Goal: Communication & Community: Answer question/provide support

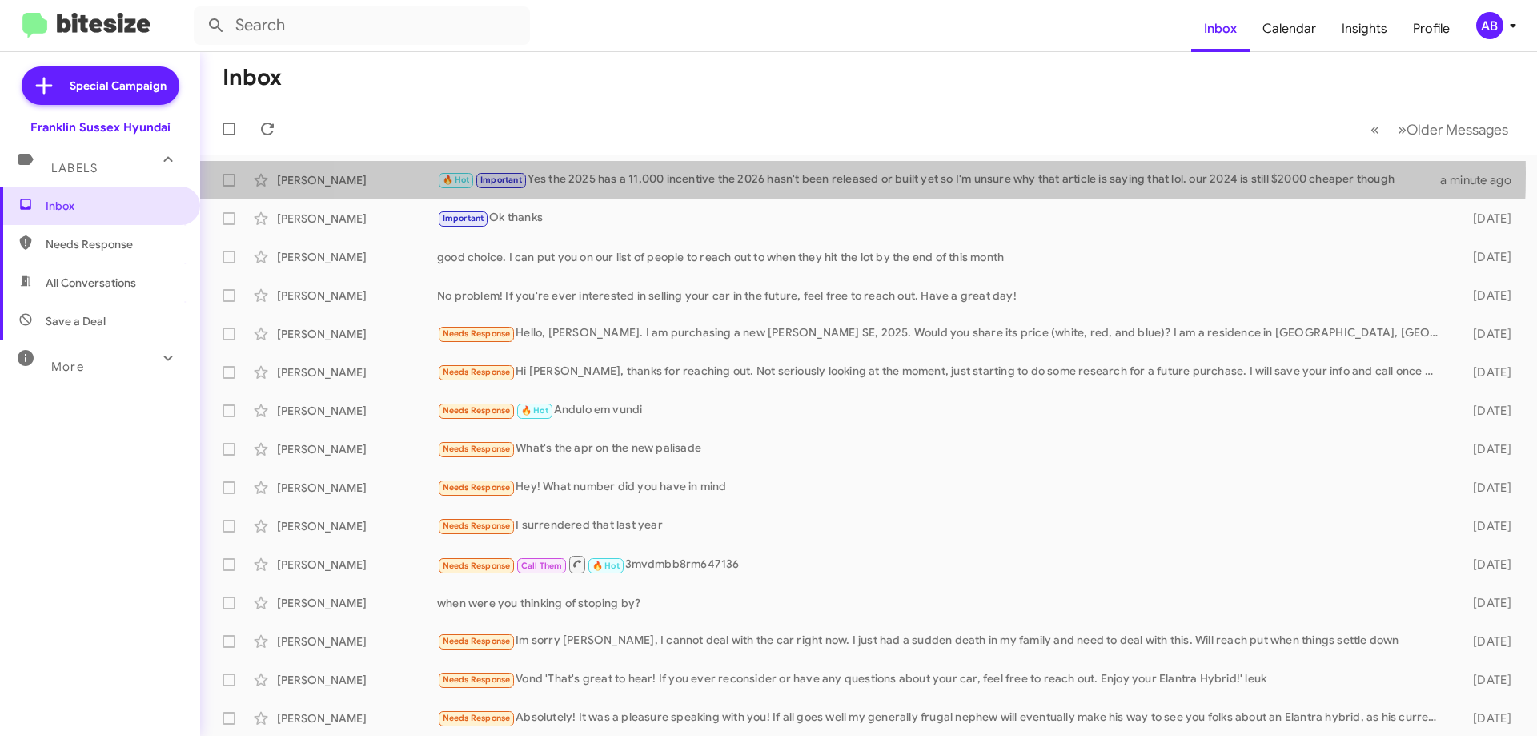
click at [828, 173] on div "🔥 Hot Important Yes the 2025 has a 11,000 incentive the 2026 hasn't been releas…" at bounding box center [938, 180] width 1003 height 18
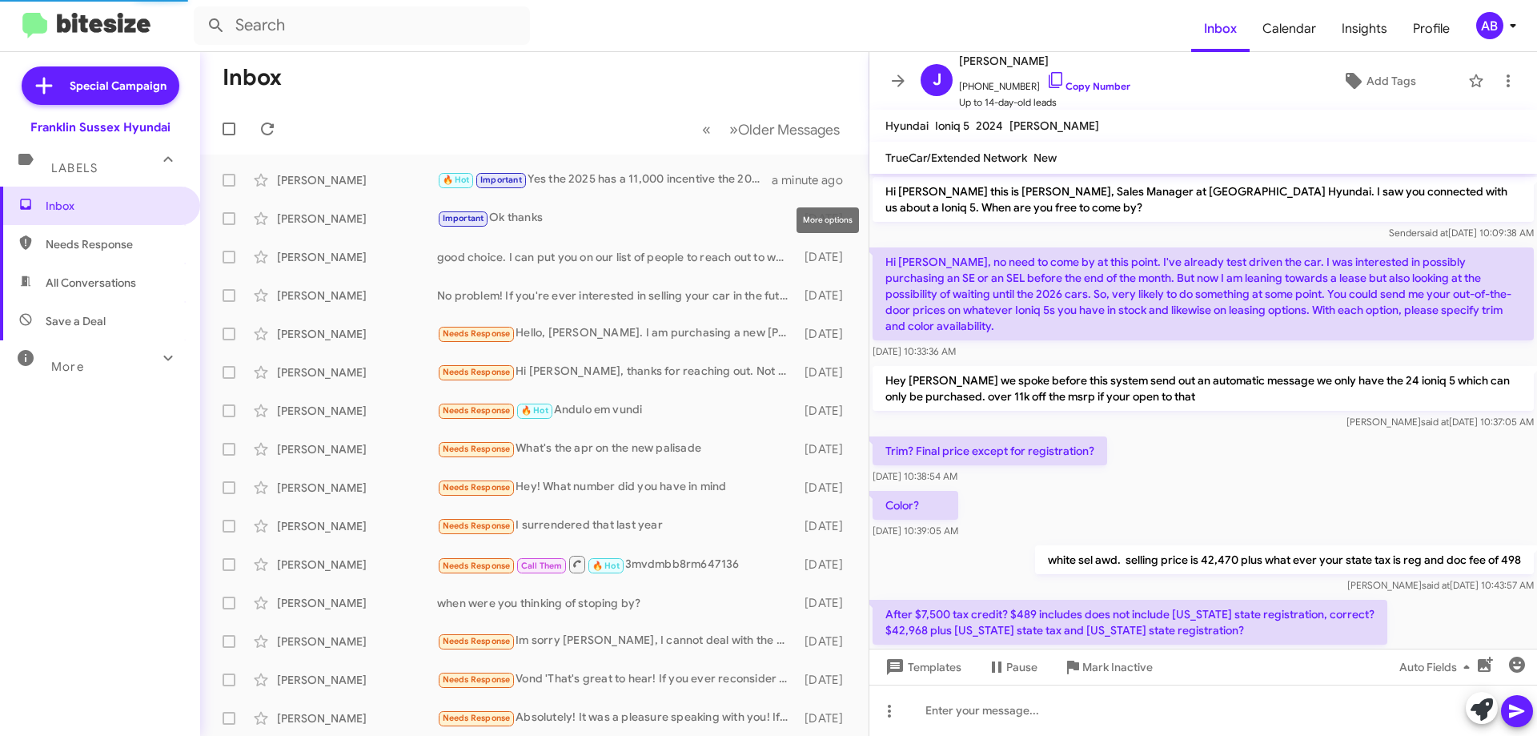
scroll to position [704, 0]
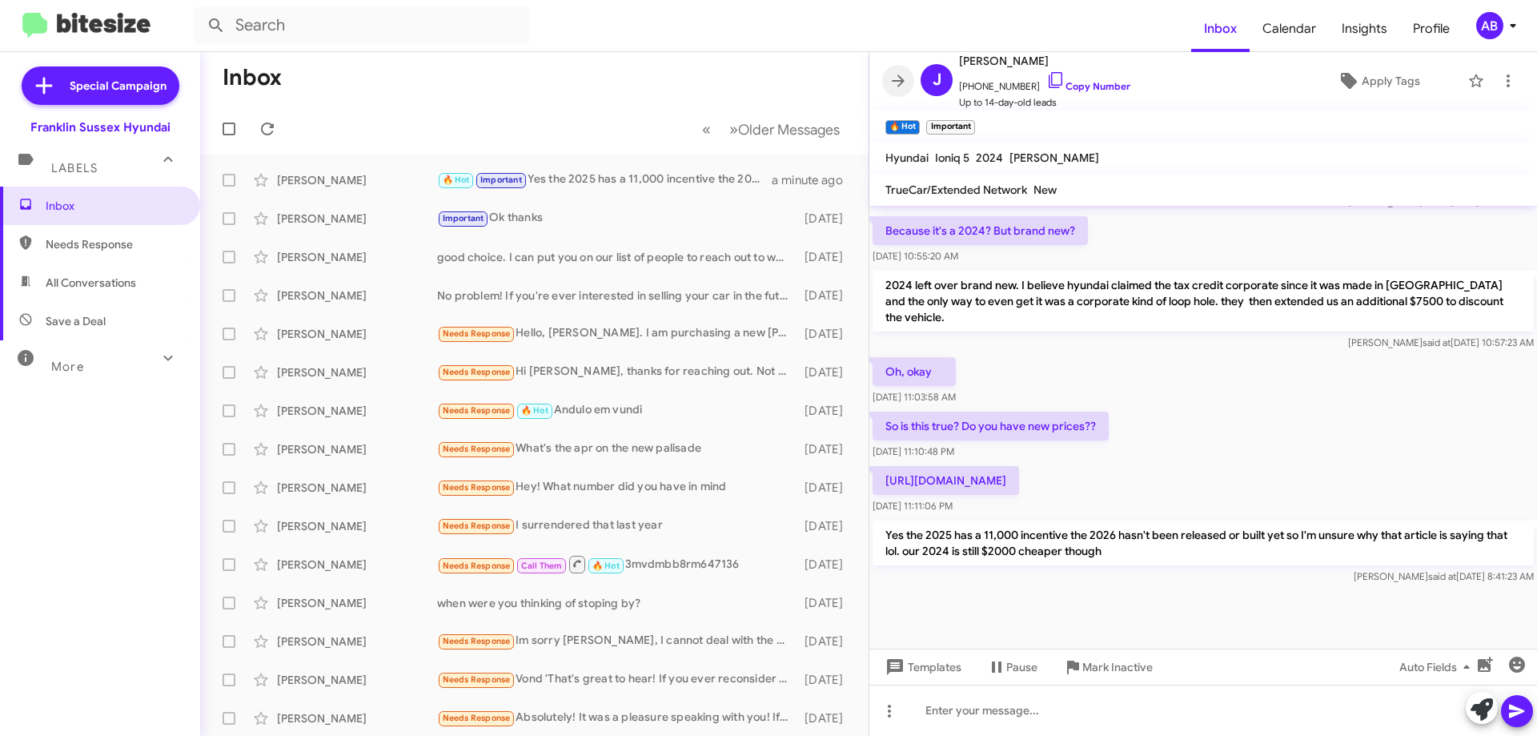
click at [902, 76] on icon at bounding box center [898, 80] width 19 height 19
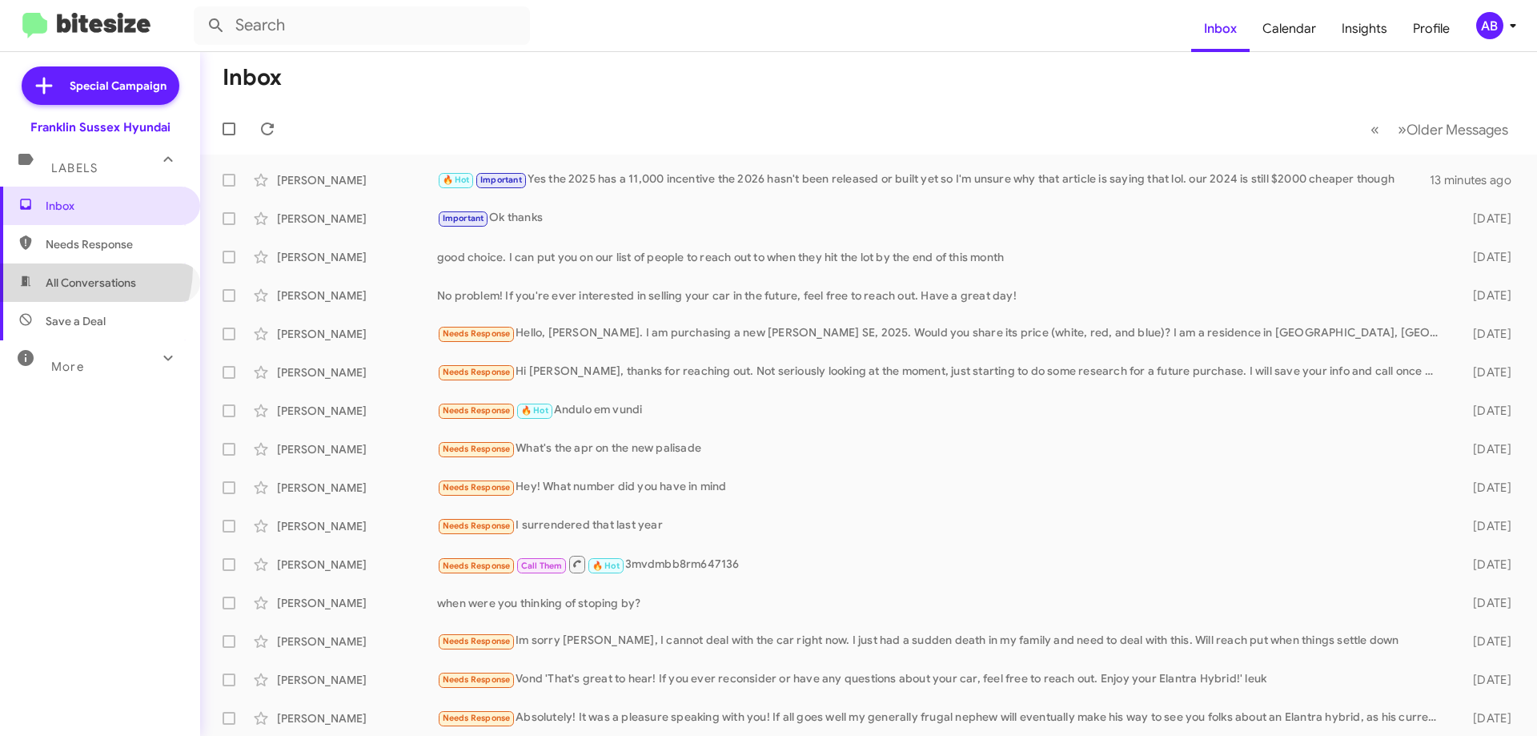
click at [66, 267] on span "All Conversations" at bounding box center [100, 282] width 200 height 38
type input "in:all-conversations"
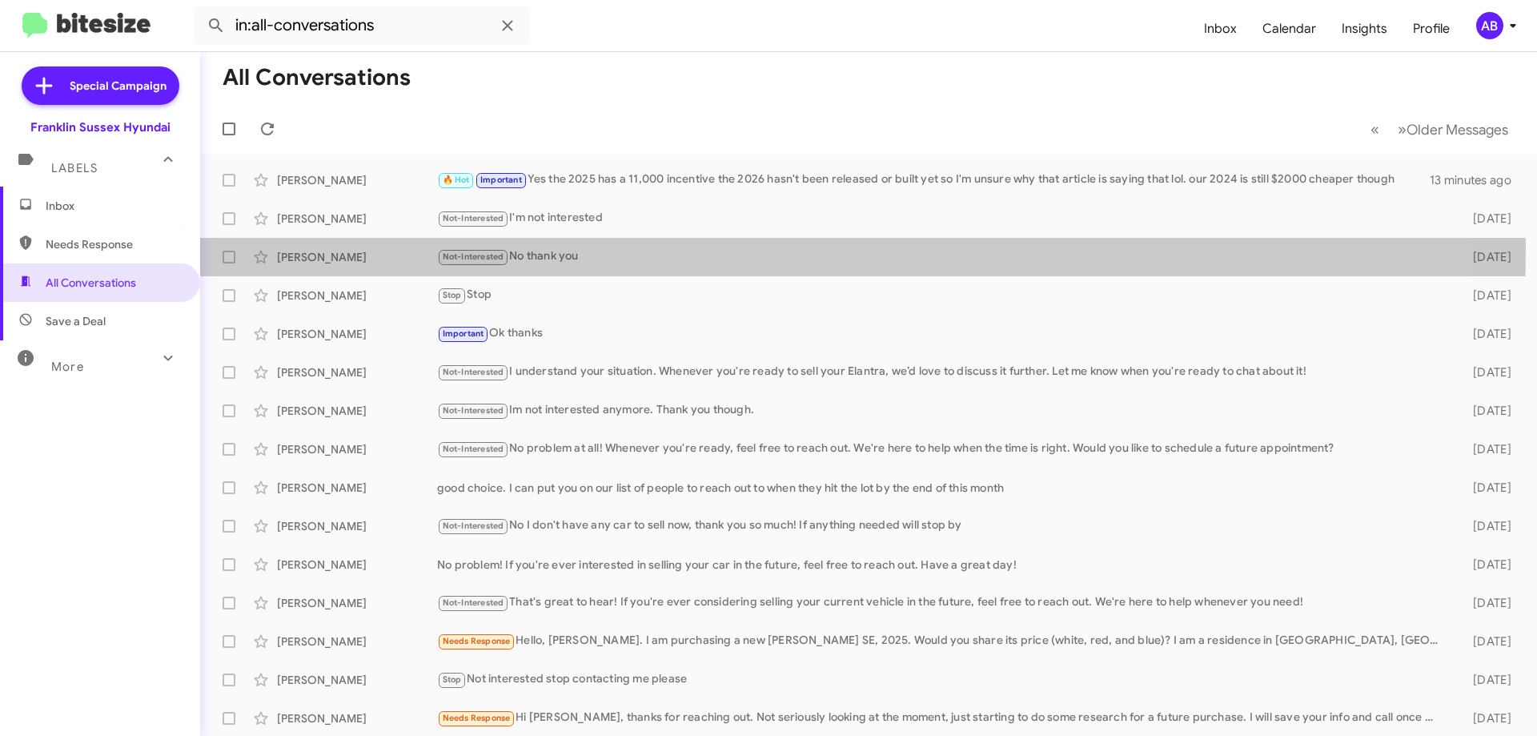
click at [583, 248] on div "Not-Interested No thank you" at bounding box center [942, 256] width 1010 height 18
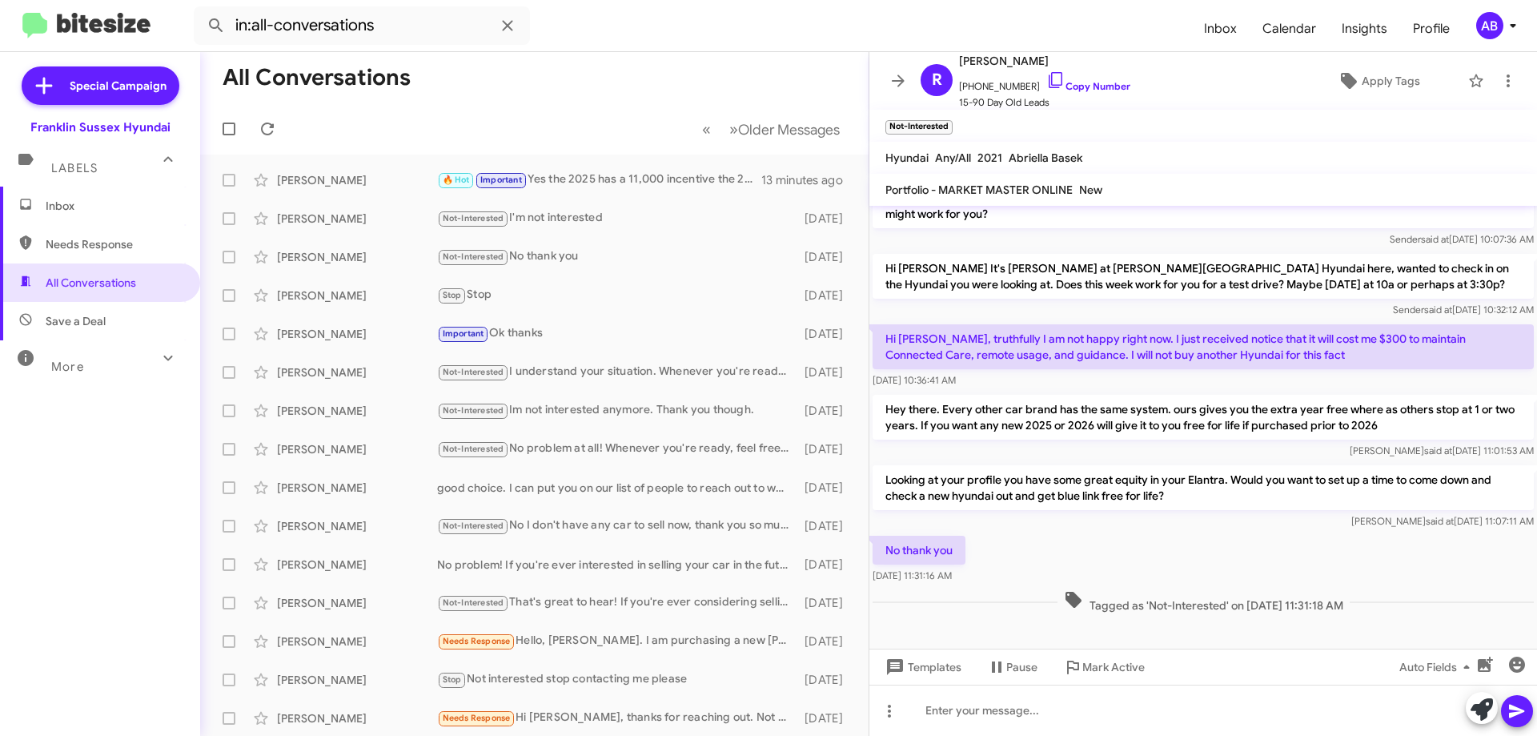
scroll to position [114, 0]
click at [890, 82] on icon at bounding box center [898, 80] width 19 height 19
